Goal: Task Accomplishment & Management: Manage account settings

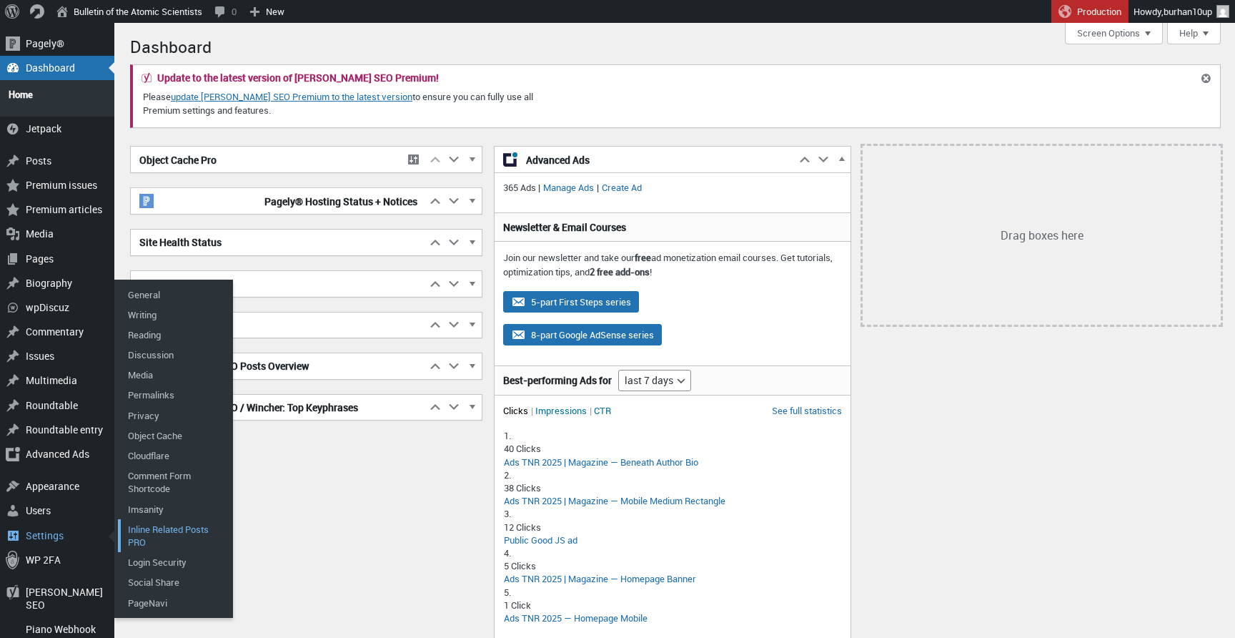
click at [167, 520] on link "Inline Related Posts PRO" at bounding box center [175, 535] width 114 height 33
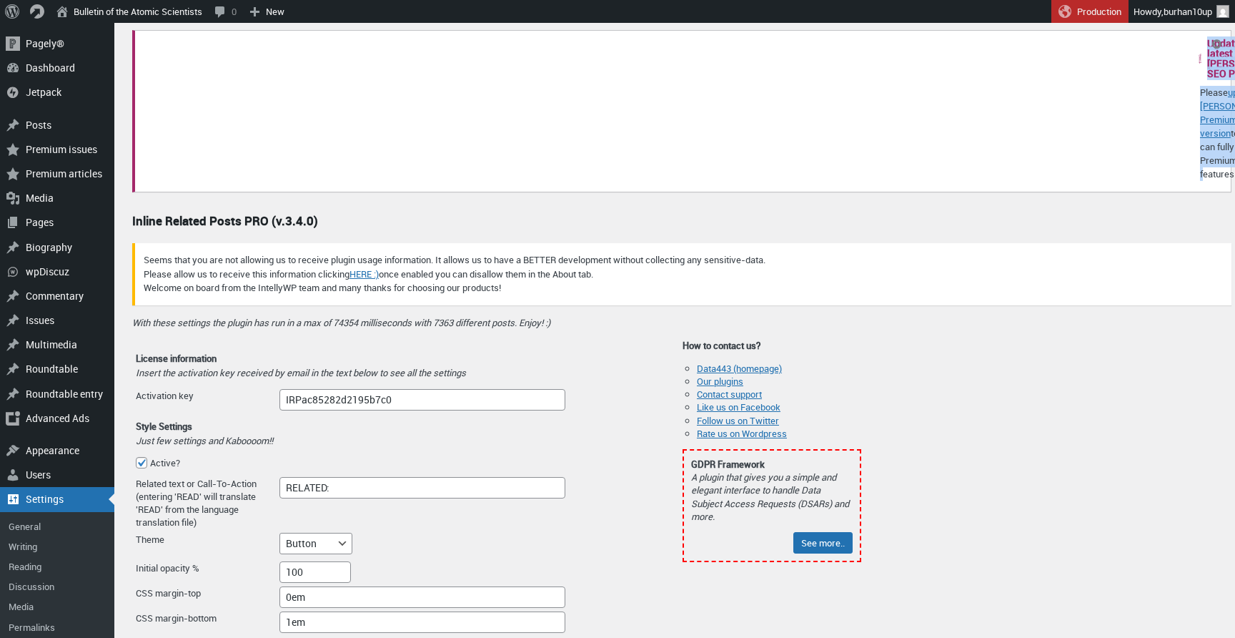
drag, startPoint x: 293, startPoint y: 87, endPoint x: 433, endPoint y: 240, distance: 207.4
click at [433, 192] on div "Update to the latest version of Yoast SEO Premium! Please update Yoast SEO Prem…" at bounding box center [681, 111] width 1099 height 162
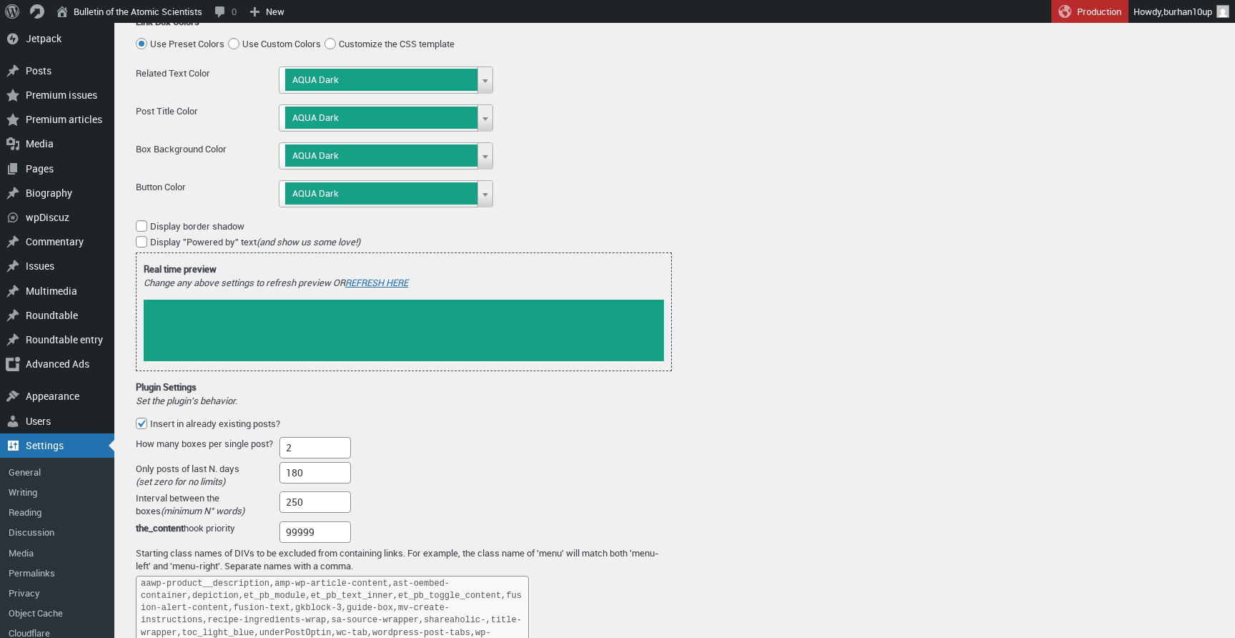
scroll to position [625, 0]
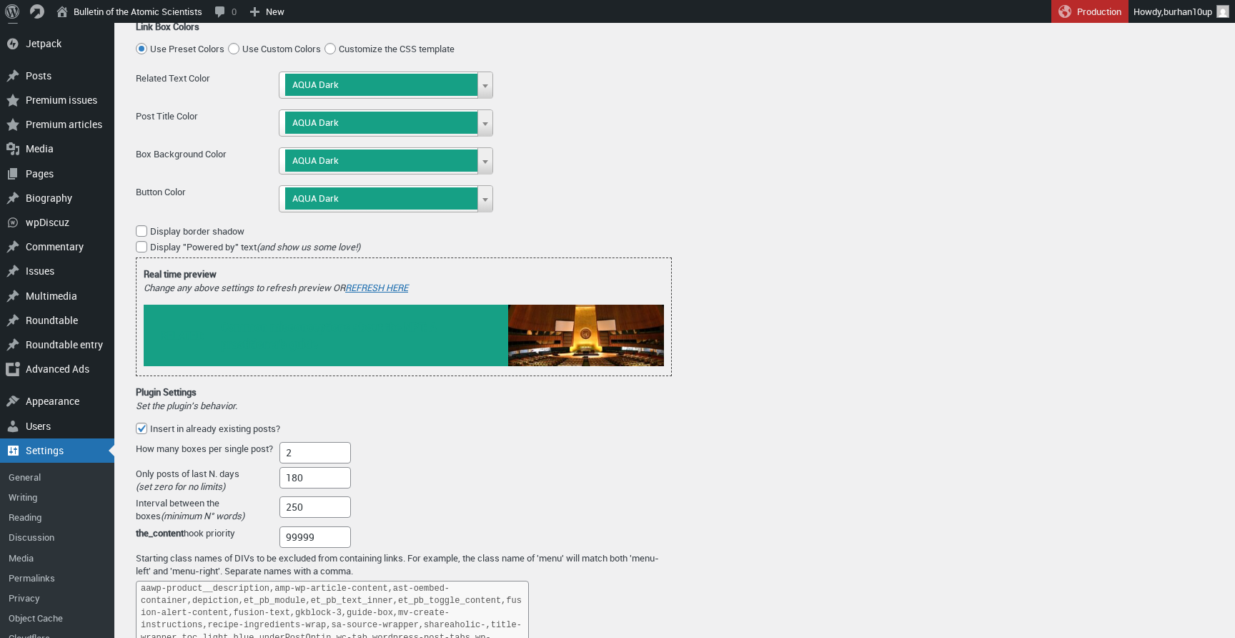
click at [254, 55] on span "Use Custom Colors" at bounding box center [281, 48] width 79 height 13
click at [239, 54] on input "Use Custom Colors" at bounding box center [233, 48] width 11 height 11
radio input "true"
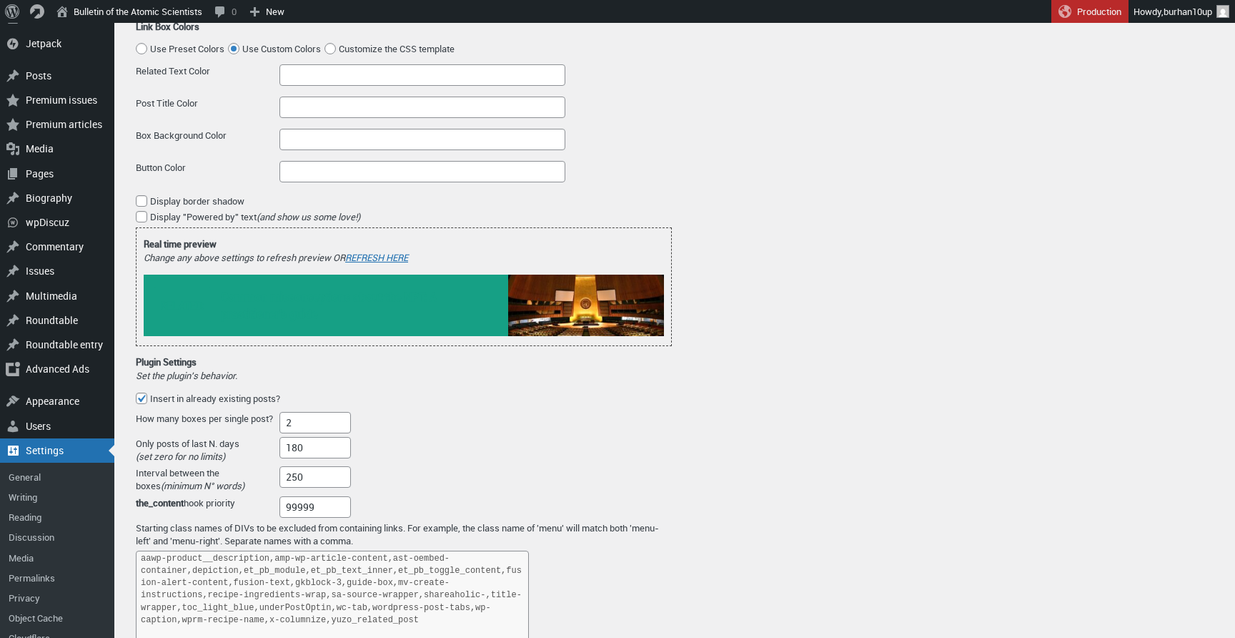
click at [376, 89] on div "Related Text Color" at bounding box center [404, 76] width 536 height 25
click at [400, 86] on input "Related Text Color" at bounding box center [422, 74] width 286 height 21
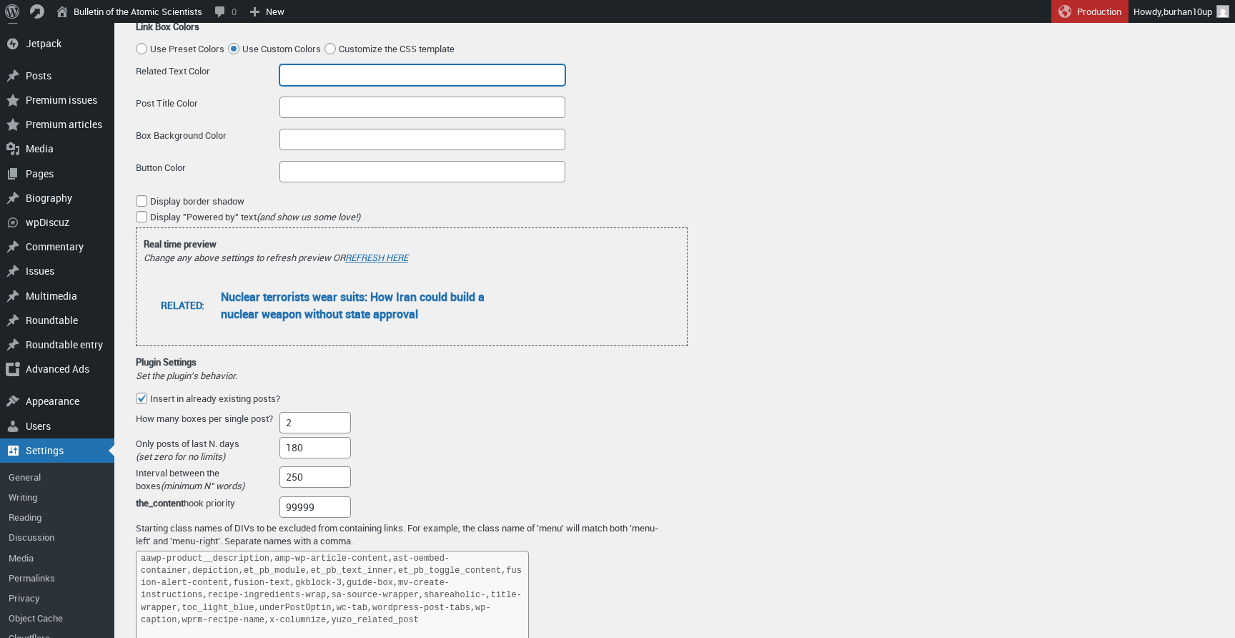
paste input "#a71d1f"
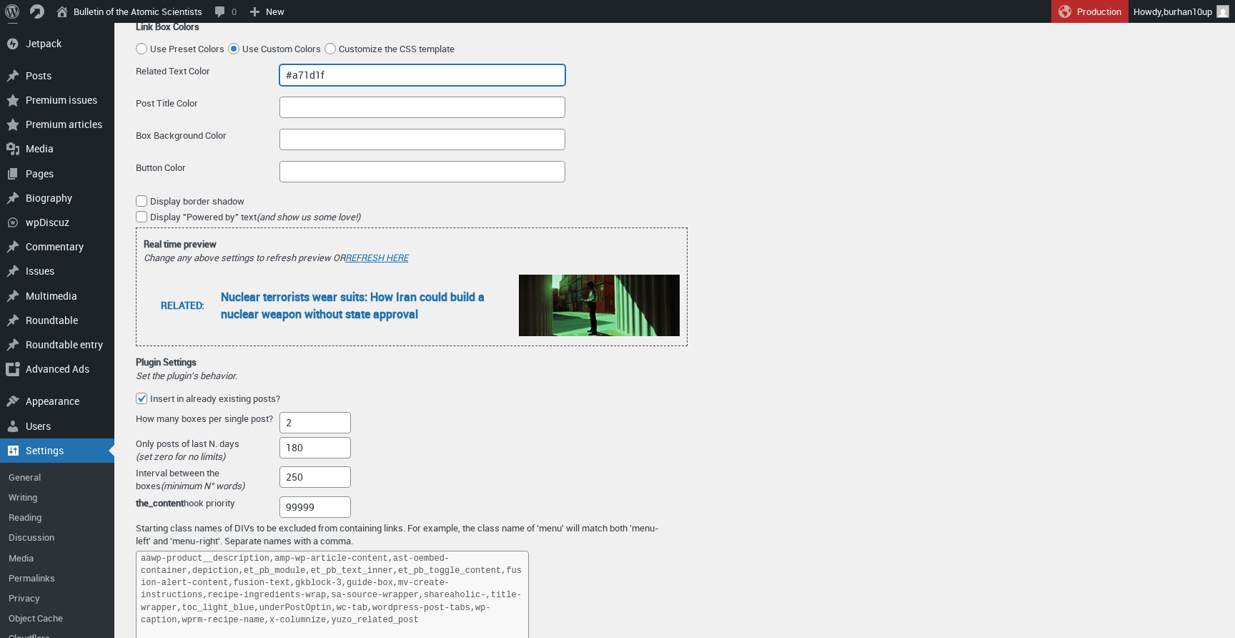
type input "#a71d1f"
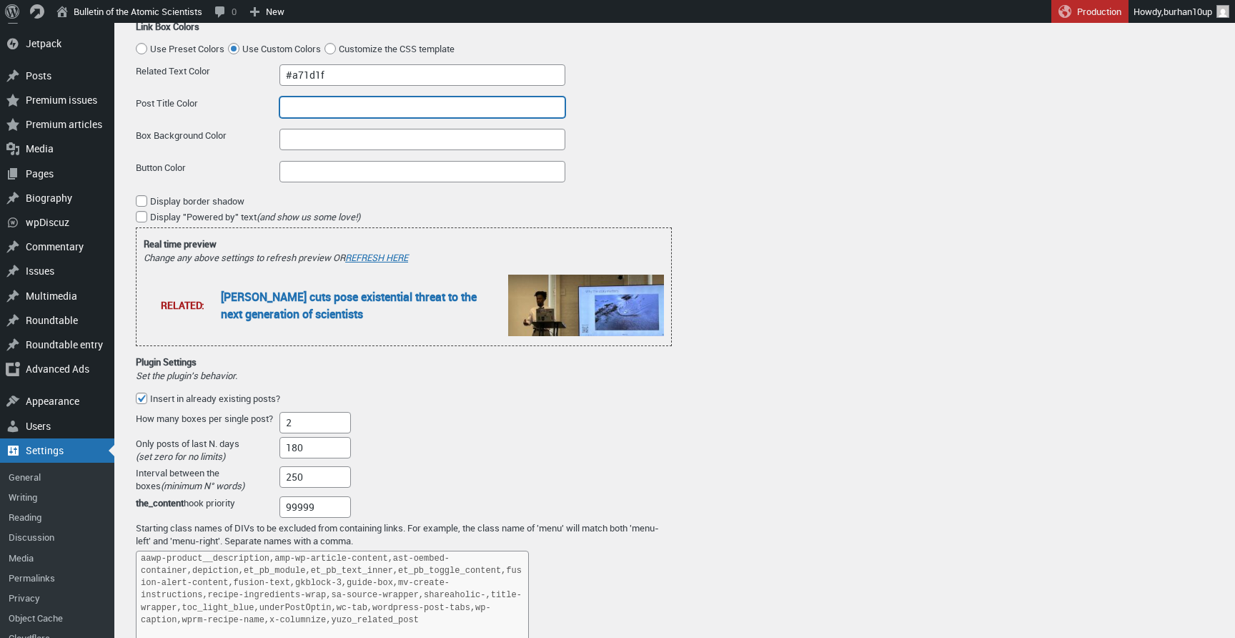
click at [392, 118] on input "Post Title Color" at bounding box center [422, 106] width 286 height 21
paste input "#a71d1f"
type input "#a71d1f"
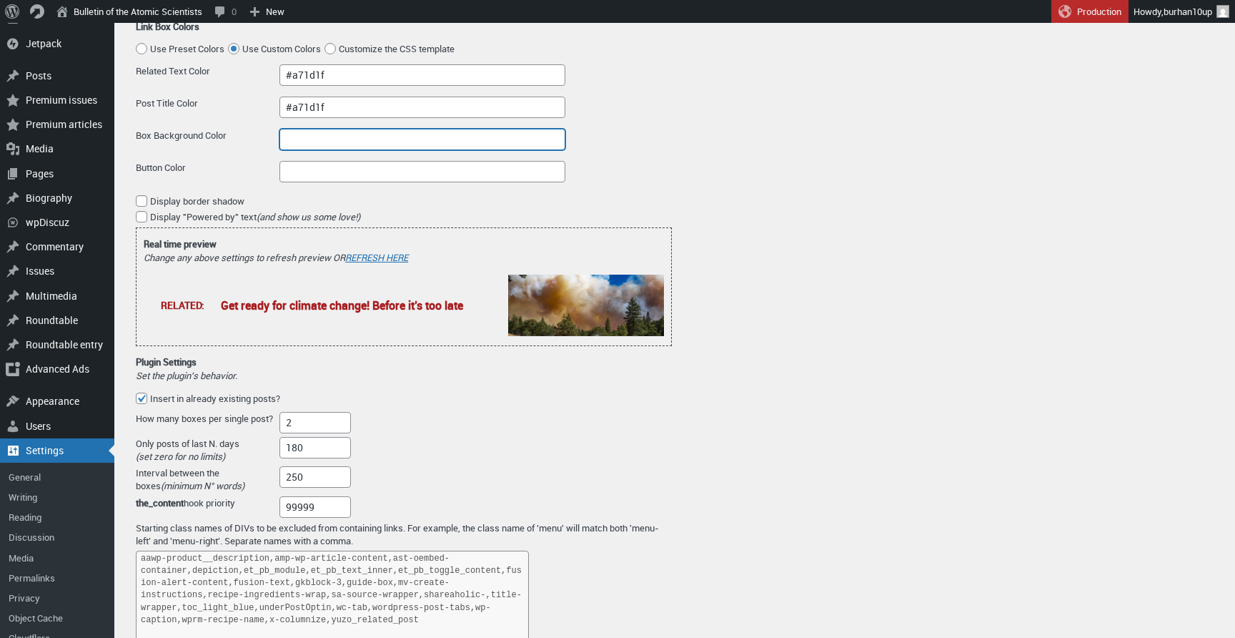
click at [417, 150] on input "Box Background Color" at bounding box center [422, 139] width 286 height 21
paste input "#ffffff"
type input "#ffffff"
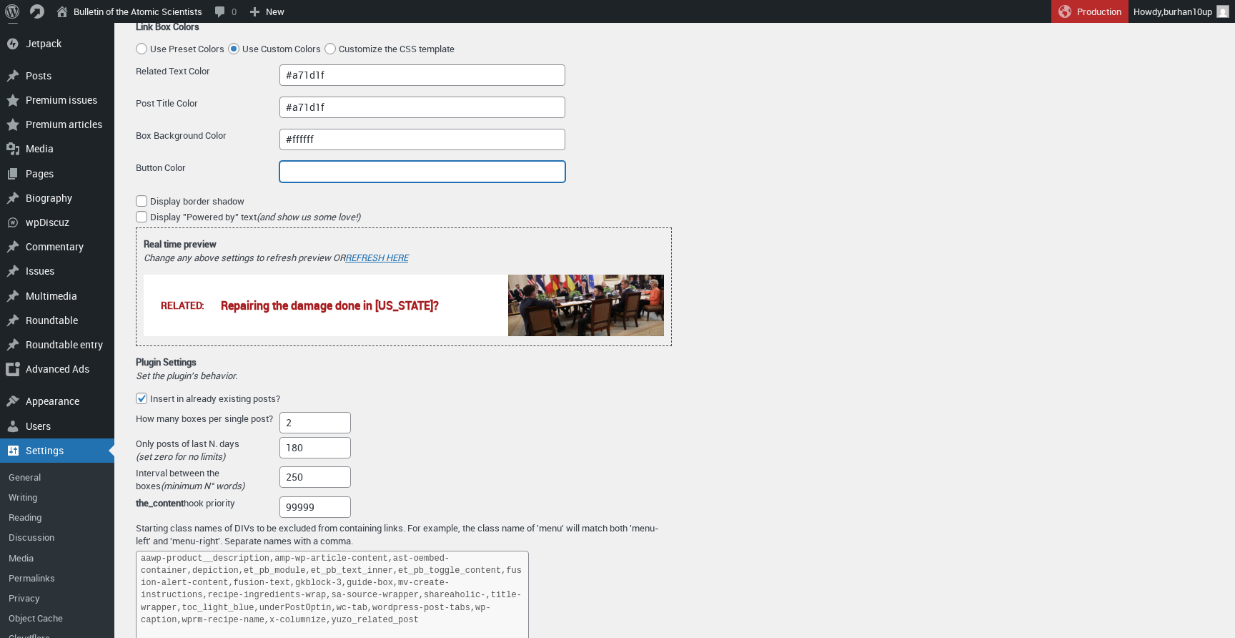
click at [382, 182] on input "Button Color" at bounding box center [422, 171] width 286 height 21
paste input "#ffffff;#eaeaea"
type input "#ffffff;#eaeaea"
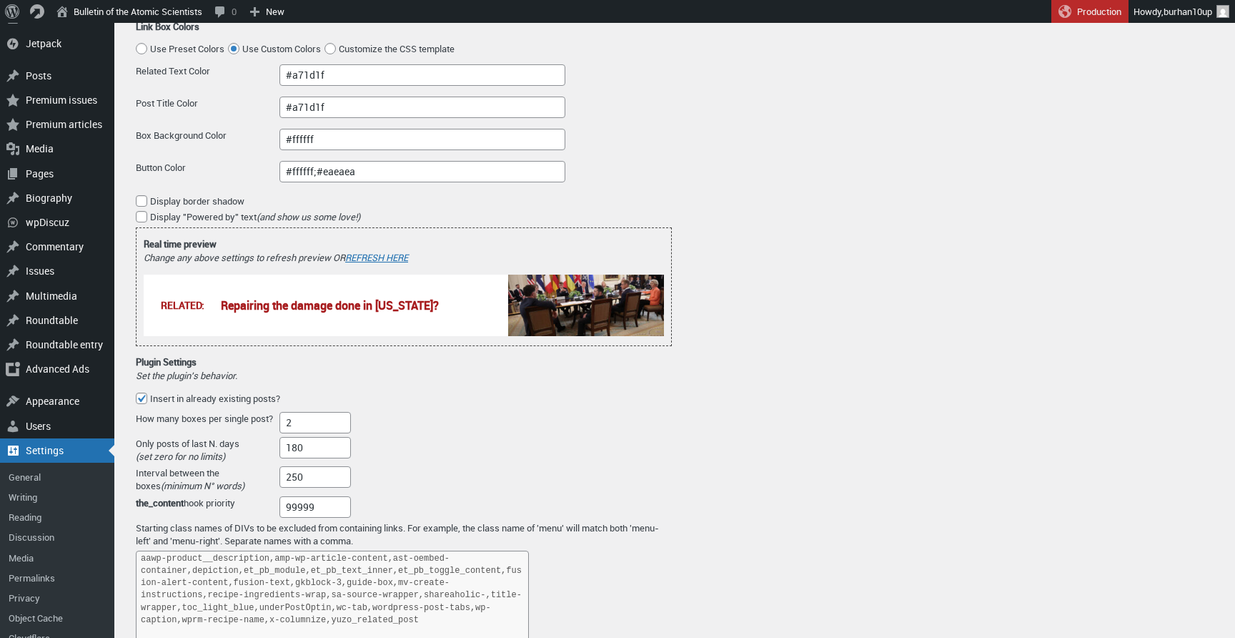
click at [808, 204] on div "Settings Statistics FAQ & Docs Rate us Update to the latest version of Yoast SE…" at bounding box center [681, 447] width 1099 height 2085
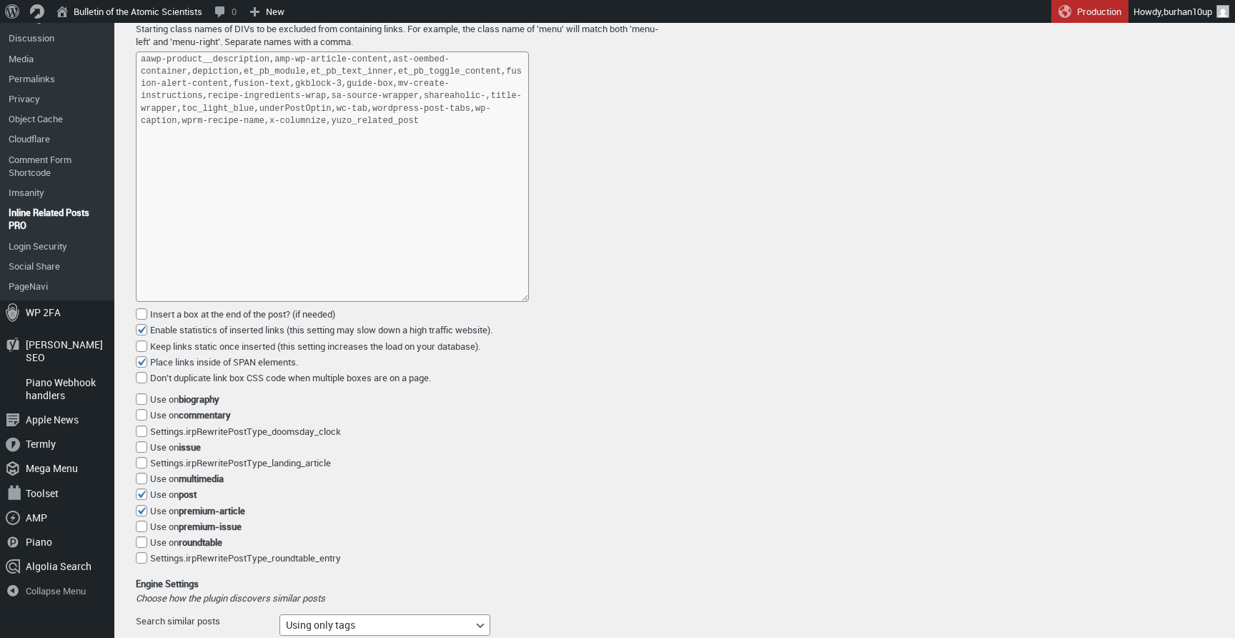
scroll to position [1146, 0]
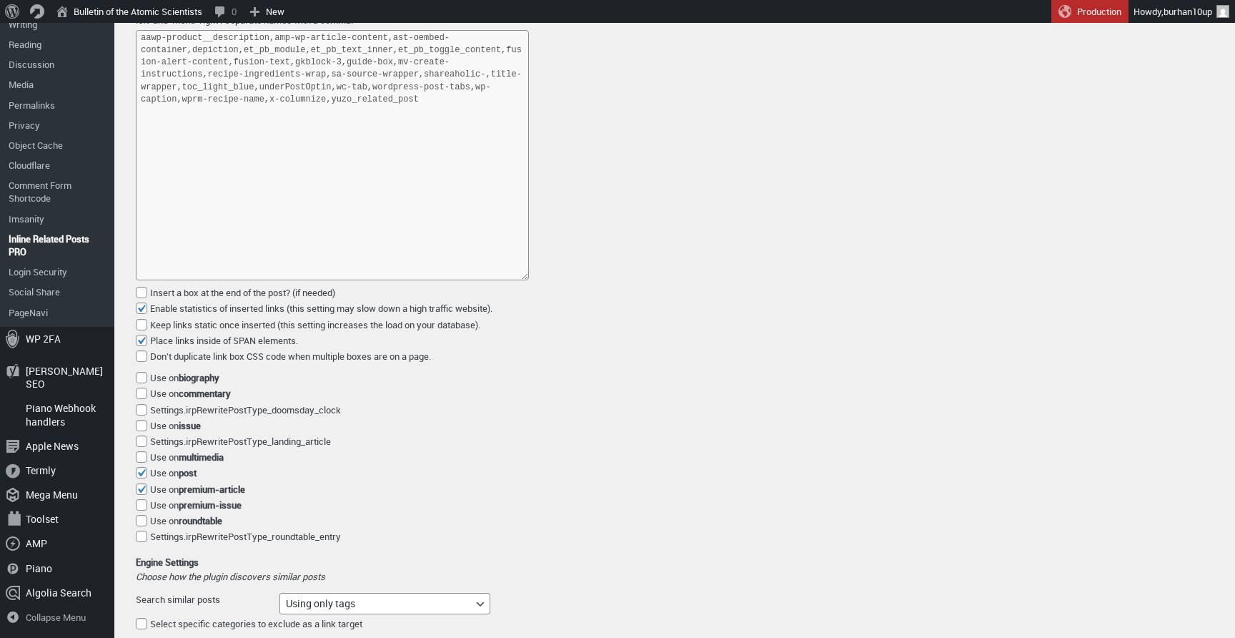
click at [317, 314] on span "Enable statistics of inserted links (this setting may slow down a high traffic …" at bounding box center [321, 308] width 342 height 13
click at [147, 314] on input "Enable statistics of inserted links (this setting may slow down a high traffic …" at bounding box center [141, 307] width 11 height 11
checkbox input "false"
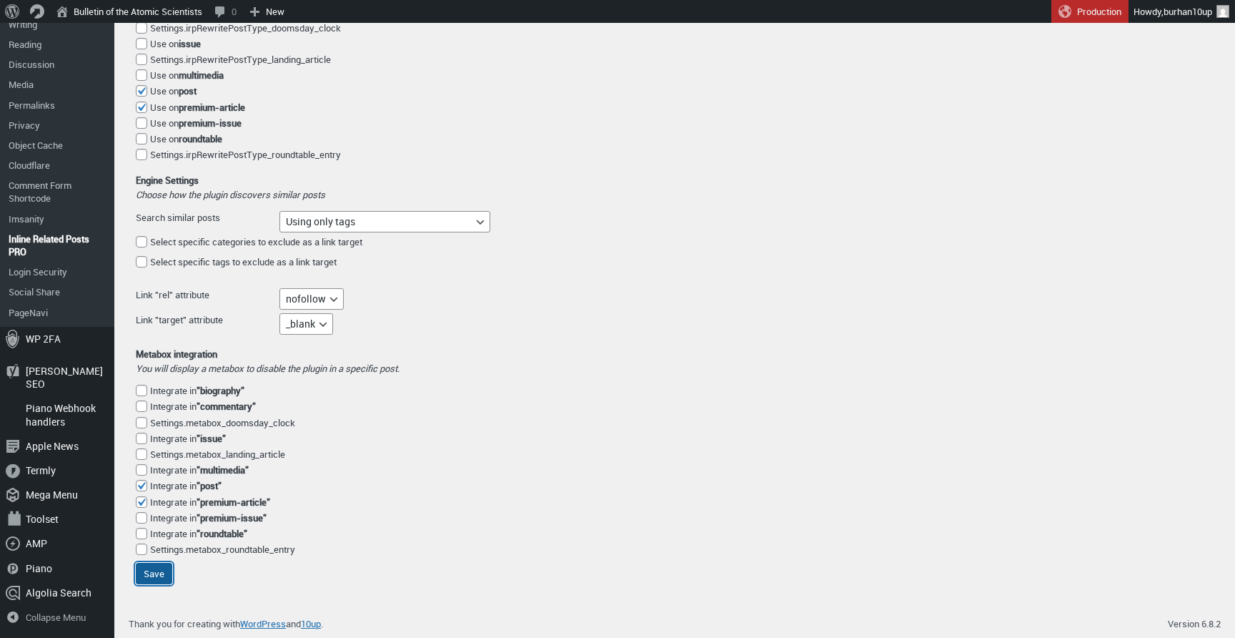
click at [161, 575] on input "Save" at bounding box center [154, 572] width 36 height 21
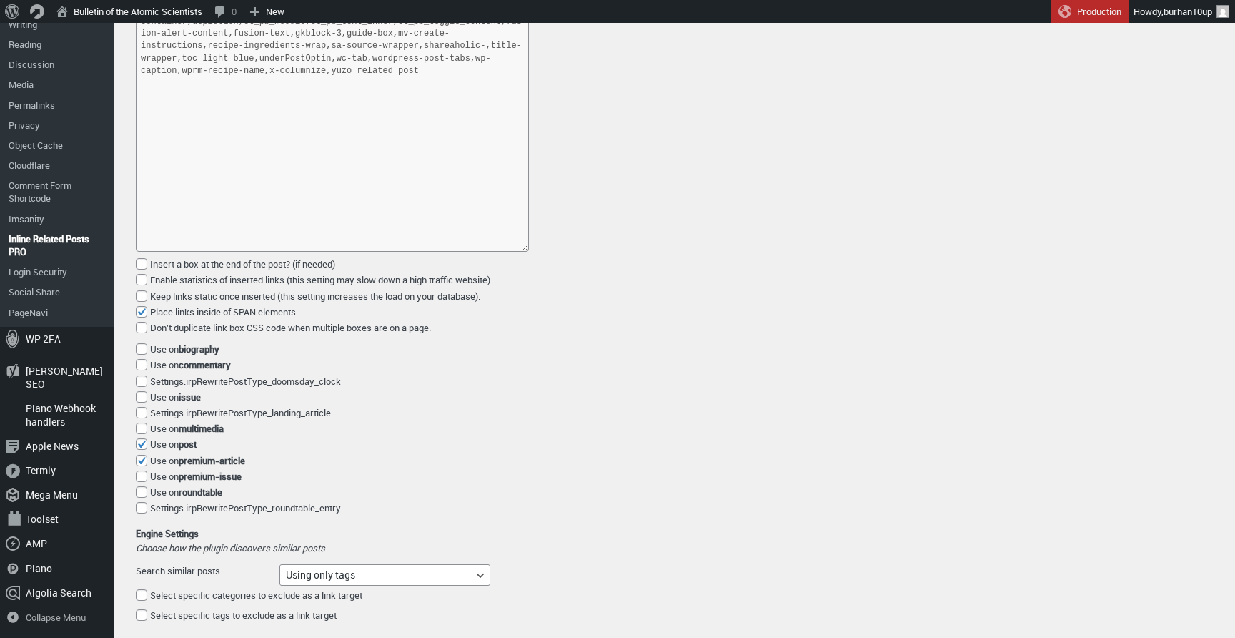
scroll to position [1175, 0]
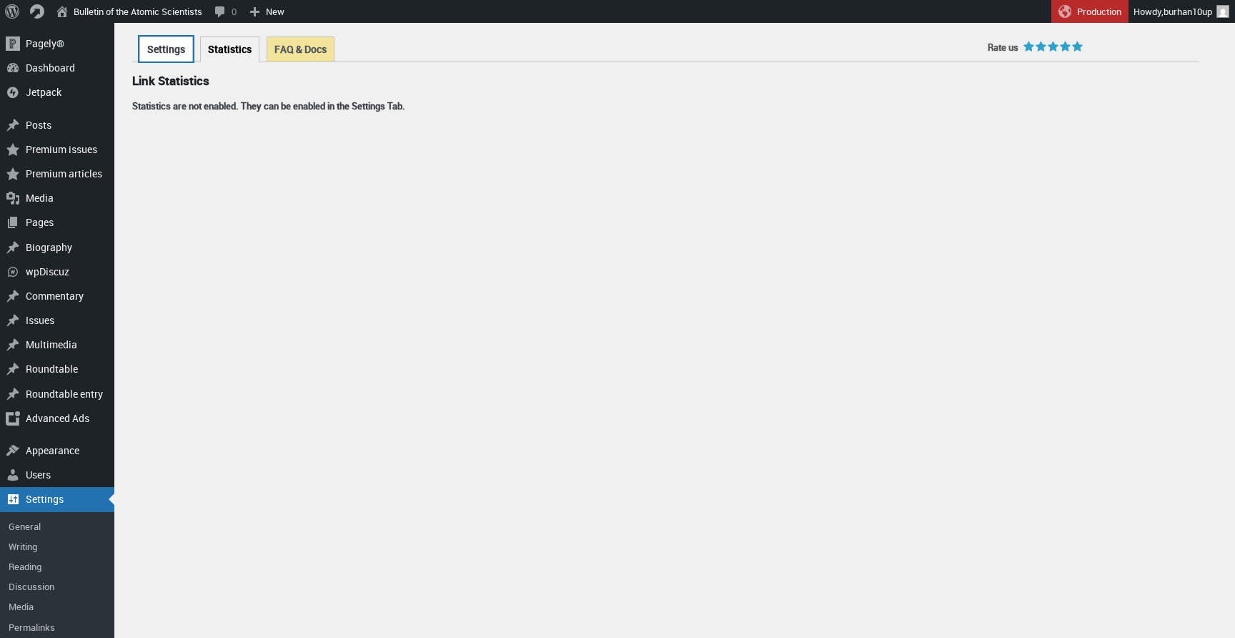
click at [154, 56] on link "Settings" at bounding box center [166, 48] width 54 height 25
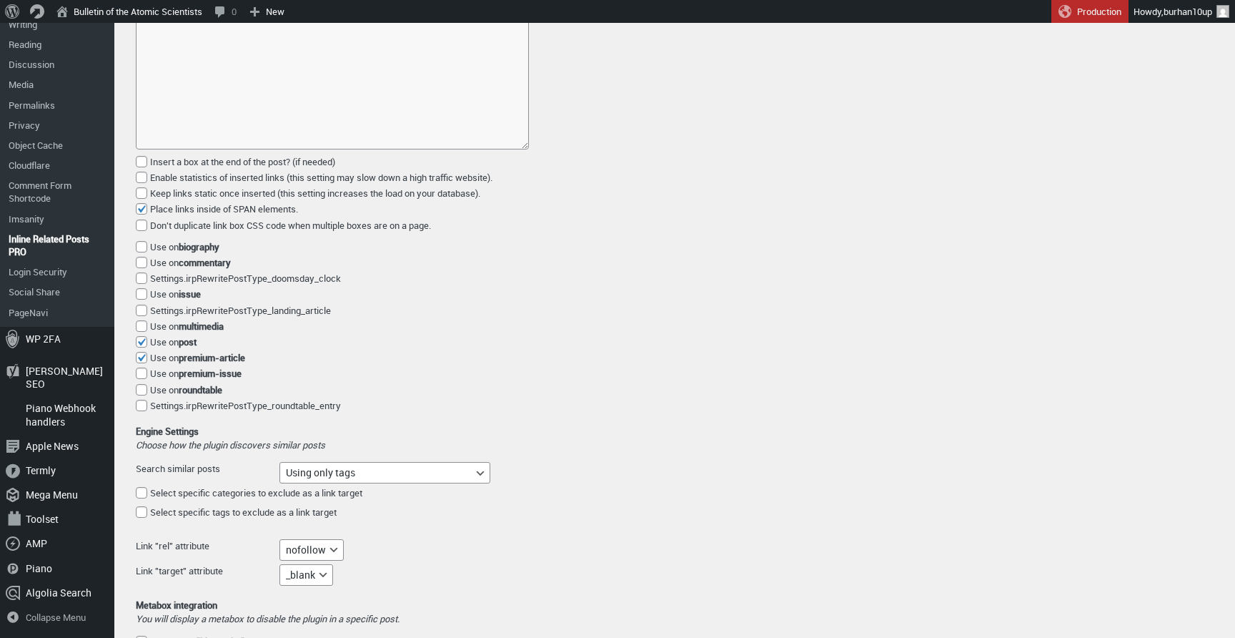
scroll to position [1135, 0]
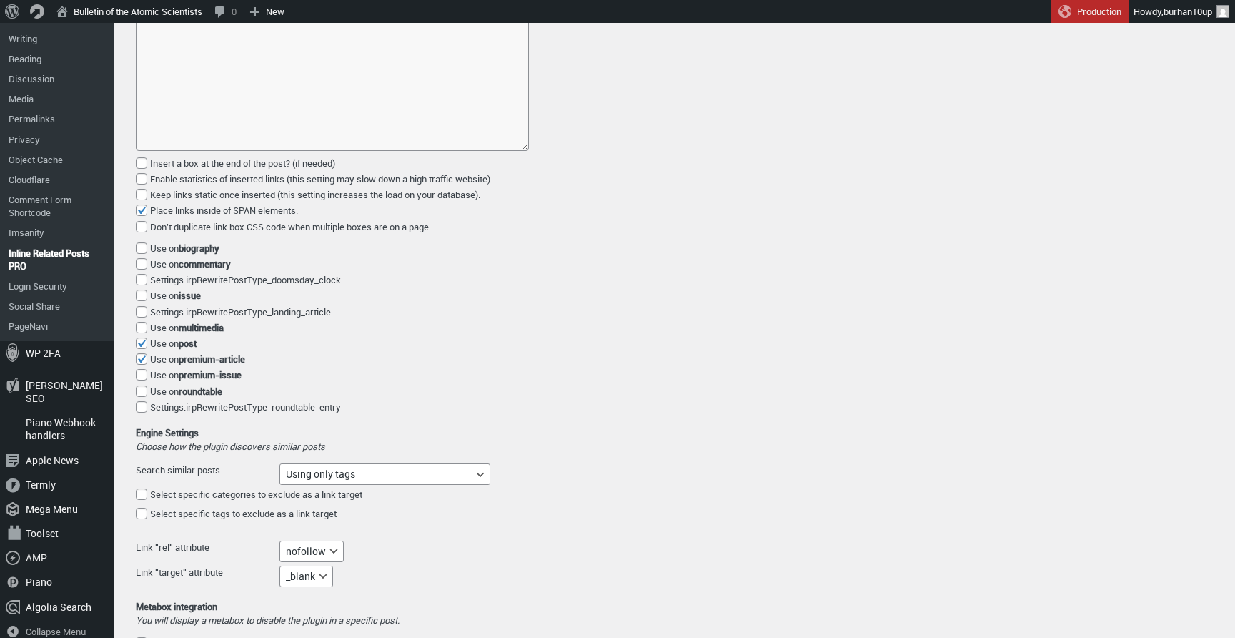
click at [237, 201] on span "Keep links static once inserted (this setting increases the load on your databa…" at bounding box center [315, 194] width 330 height 13
click at [147, 200] on input "Keep links static once inserted (this setting increases the load on your databa…" at bounding box center [141, 194] width 11 height 11
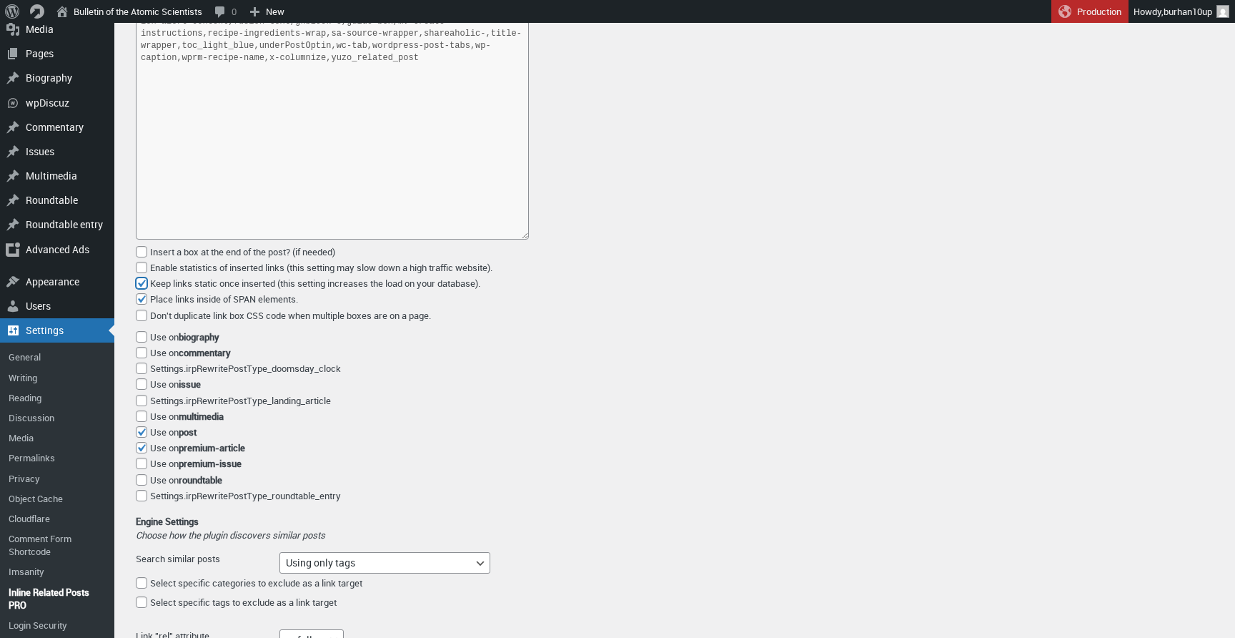
scroll to position [1044, 0]
click at [222, 291] on span "Keep links static once inserted (this setting increases the load on your databa…" at bounding box center [315, 285] width 330 height 13
click at [147, 291] on input "Keep links static once inserted (this setting increases the load on your databa…" at bounding box center [141, 284] width 11 height 11
checkbox input "false"
click at [212, 276] on span "Enable statistics of inserted links (this setting may slow down a high traffic …" at bounding box center [321, 269] width 342 height 13
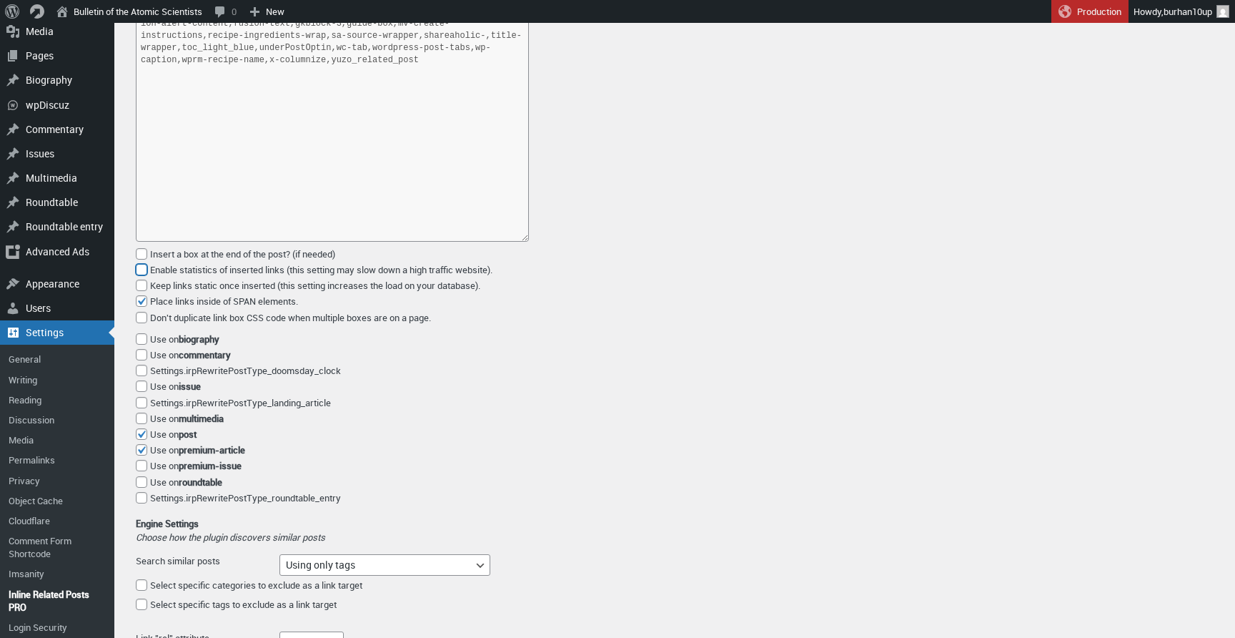
click at [147, 275] on input "Enable statistics of inserted links (this setting may slow down a high traffic …" at bounding box center [141, 269] width 11 height 11
checkbox input "true"
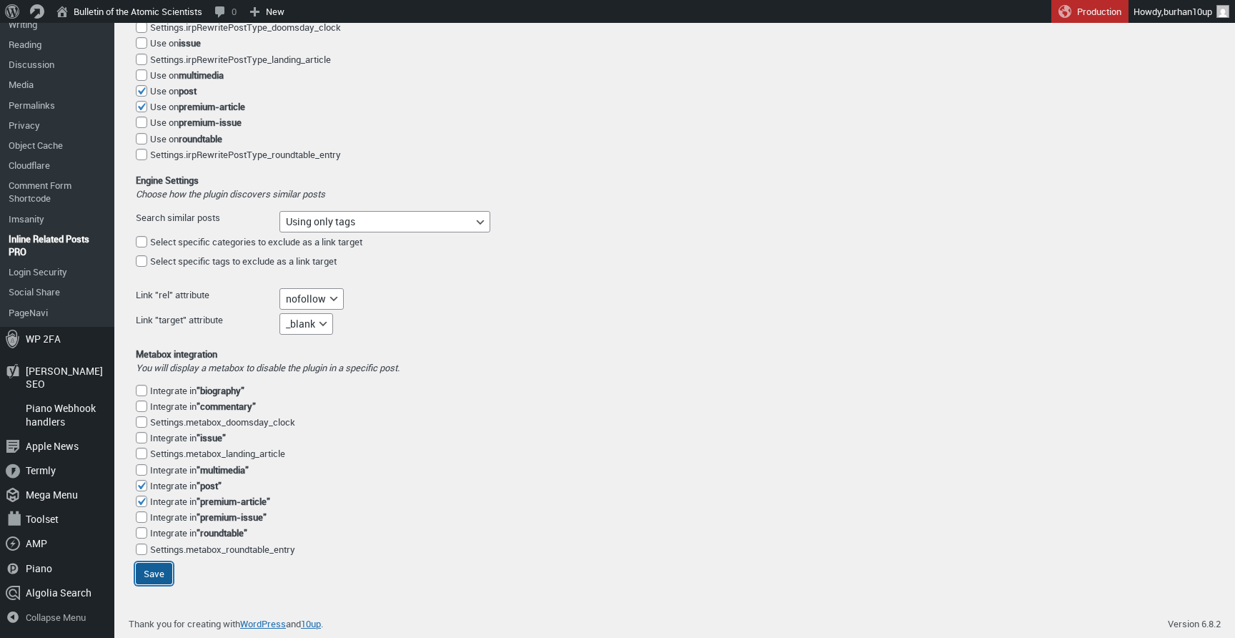
click at [154, 573] on input "Save" at bounding box center [154, 572] width 36 height 21
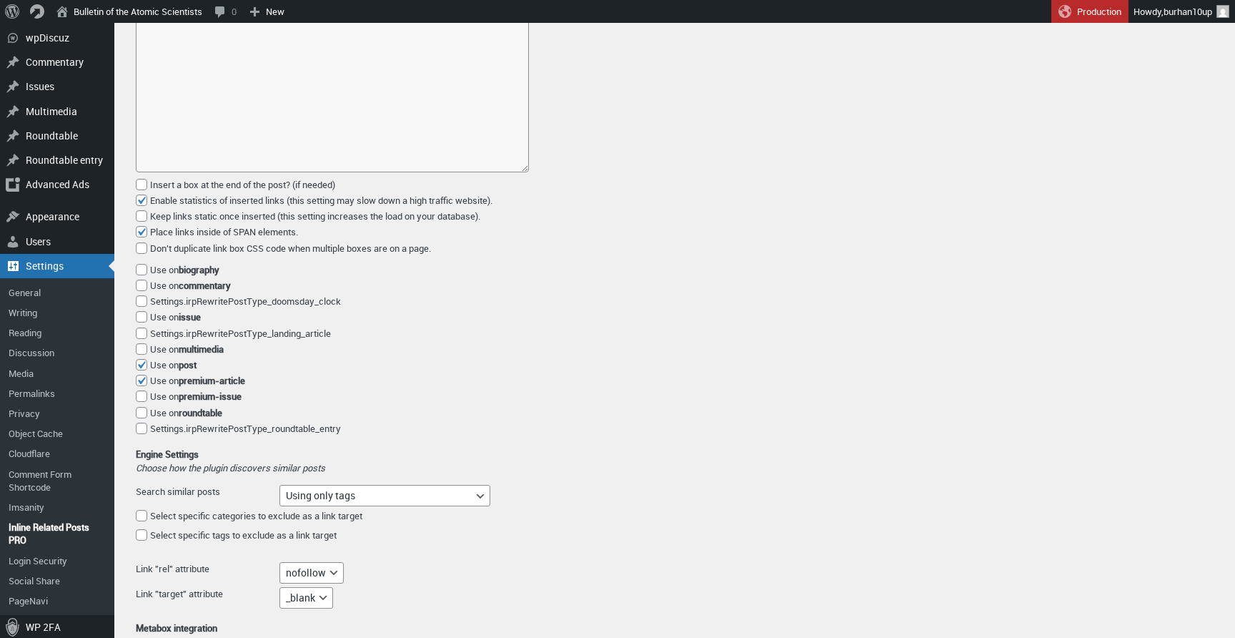
scroll to position [1111, 0]
click at [193, 204] on span "Enable statistics of inserted links (this setting may slow down a high traffic …" at bounding box center [321, 203] width 342 height 13
click at [147, 204] on input "Enable statistics of inserted links (this setting may slow down a high traffic …" at bounding box center [141, 202] width 11 height 11
checkbox input "false"
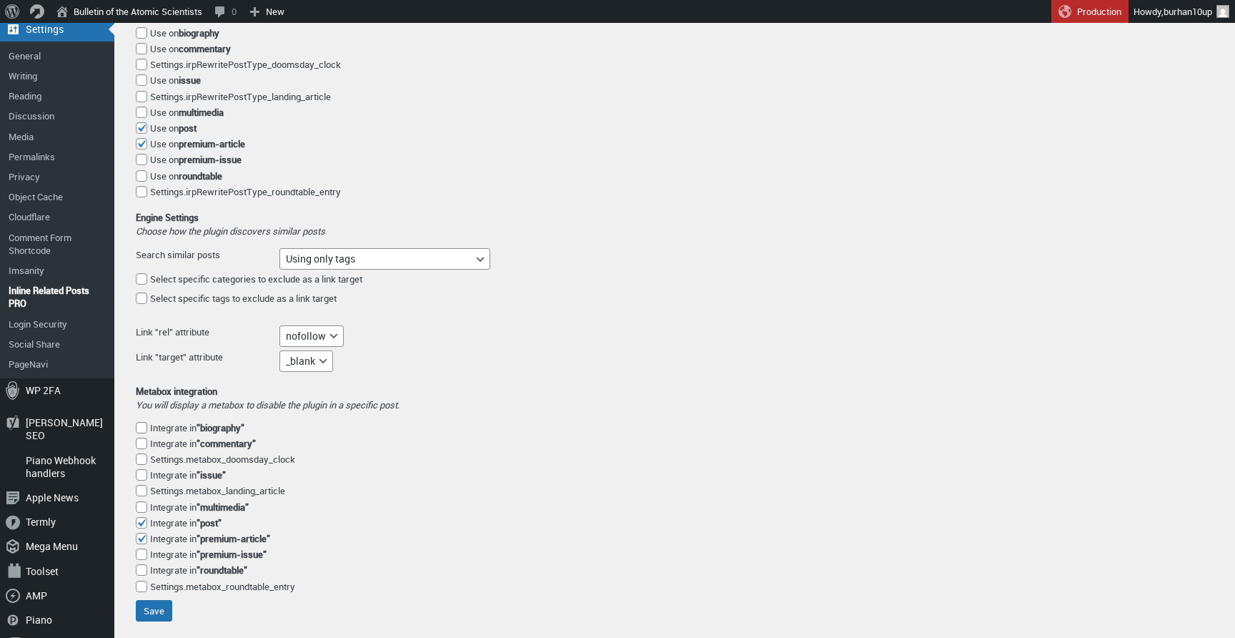
scroll to position [1392, 0]
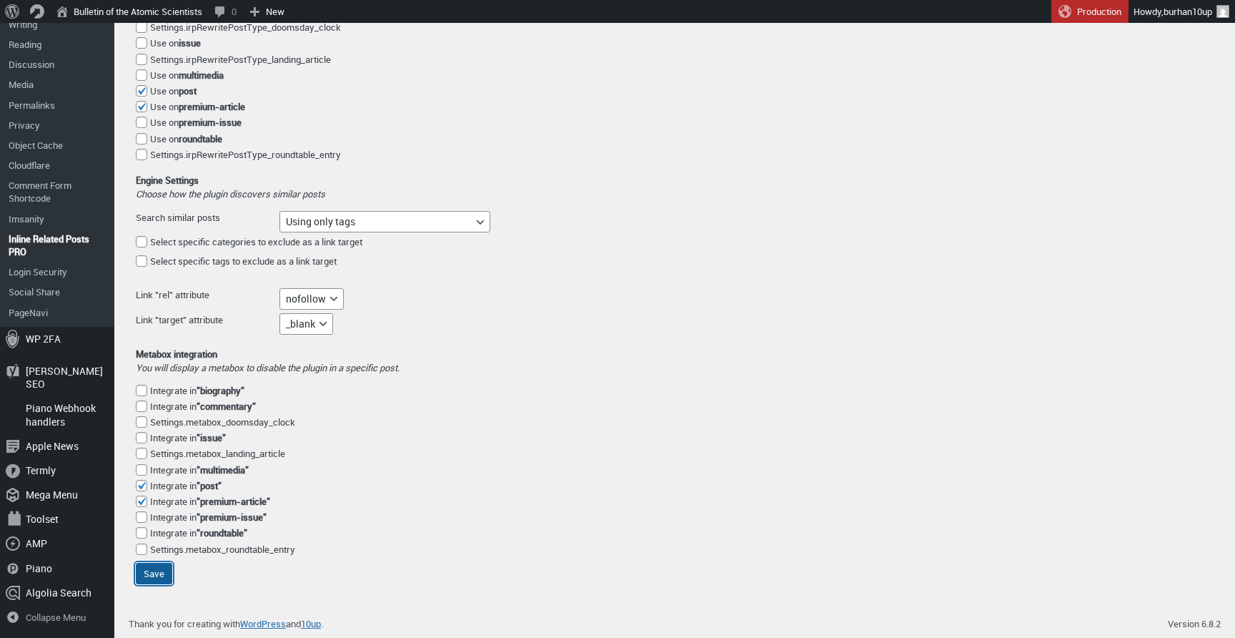
click at [158, 575] on input "Save" at bounding box center [154, 572] width 36 height 21
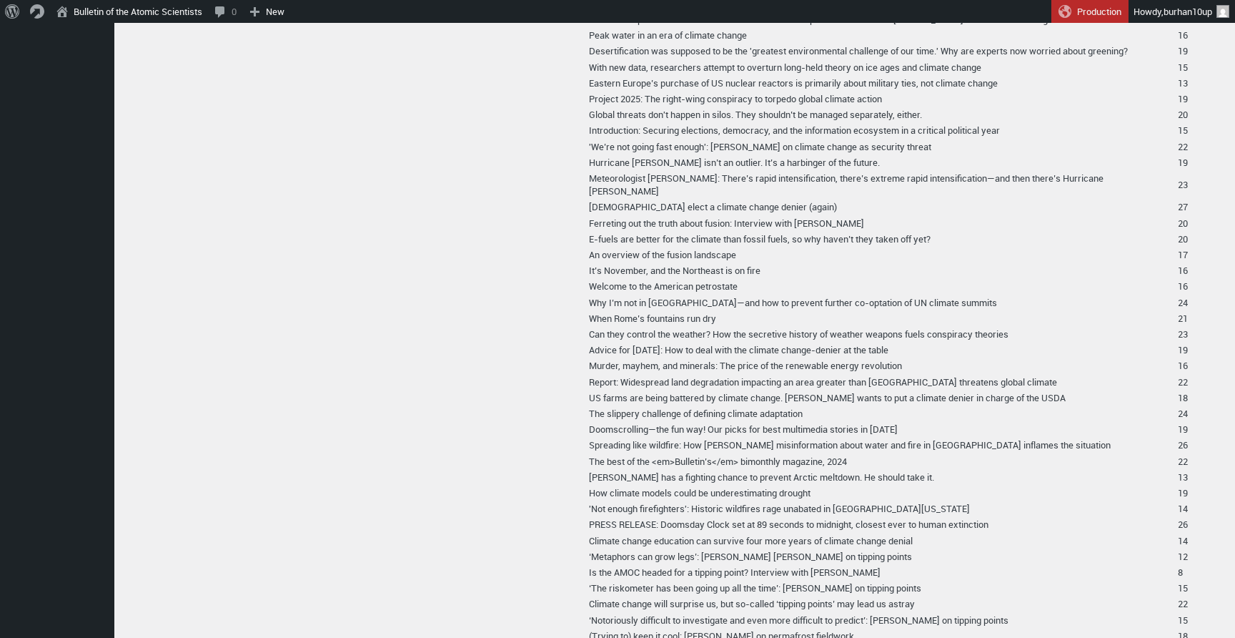
scroll to position [2644, 0]
